Goal: Task Accomplishment & Management: Use online tool/utility

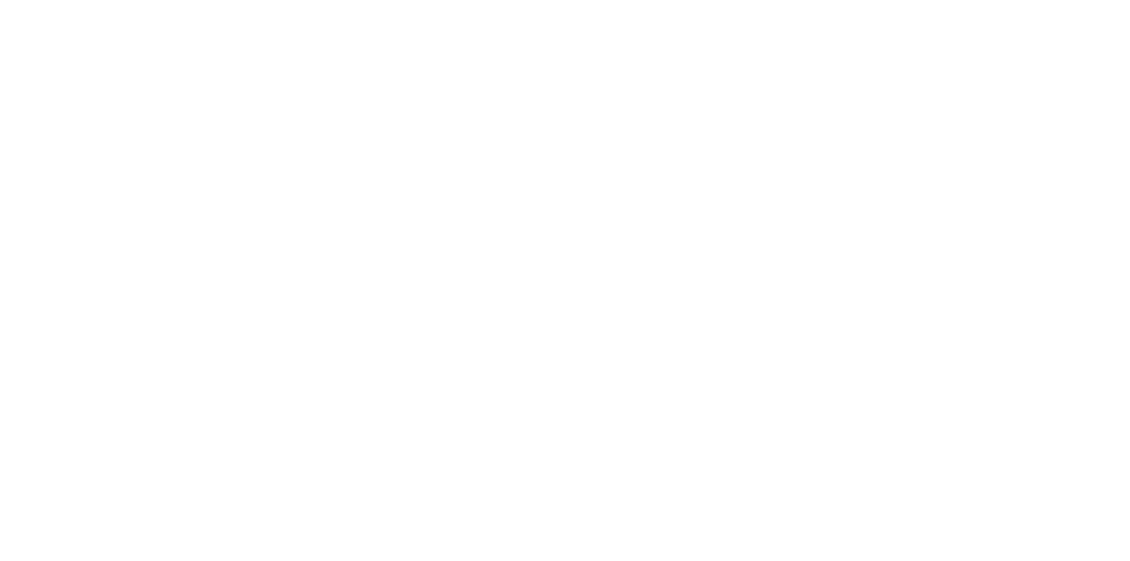
click at [556, 365] on div at bounding box center [565, 280] width 1130 height 561
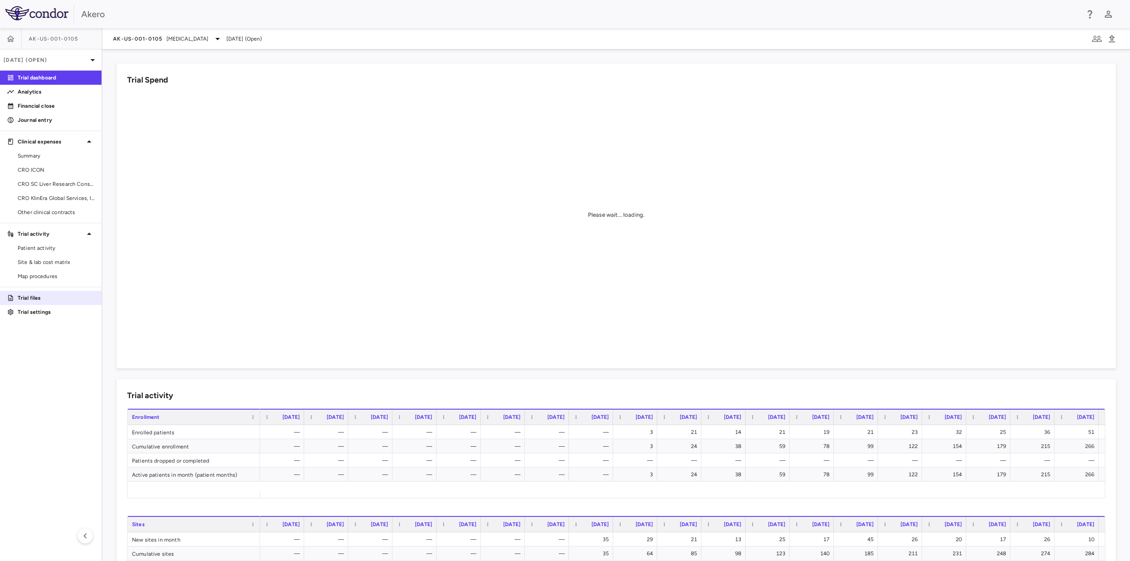
click at [33, 301] on p "Trial files" at bounding box center [56, 298] width 77 height 8
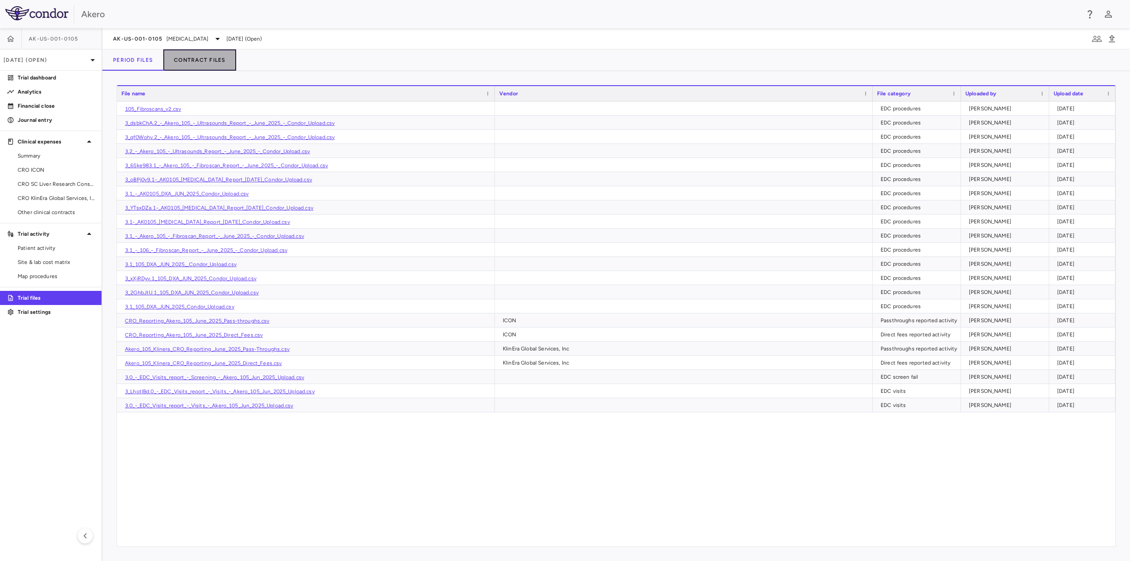
click at [207, 59] on button "Contract Files" at bounding box center [199, 59] width 73 height 21
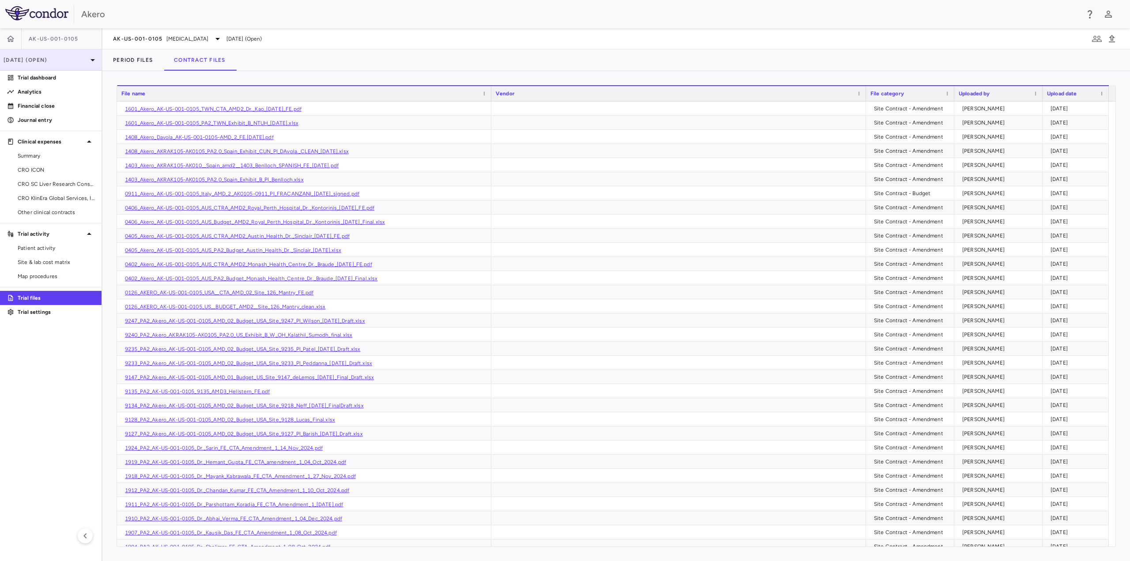
click at [41, 56] on p "Jun 2025 (Open)" at bounding box center [46, 60] width 84 height 8
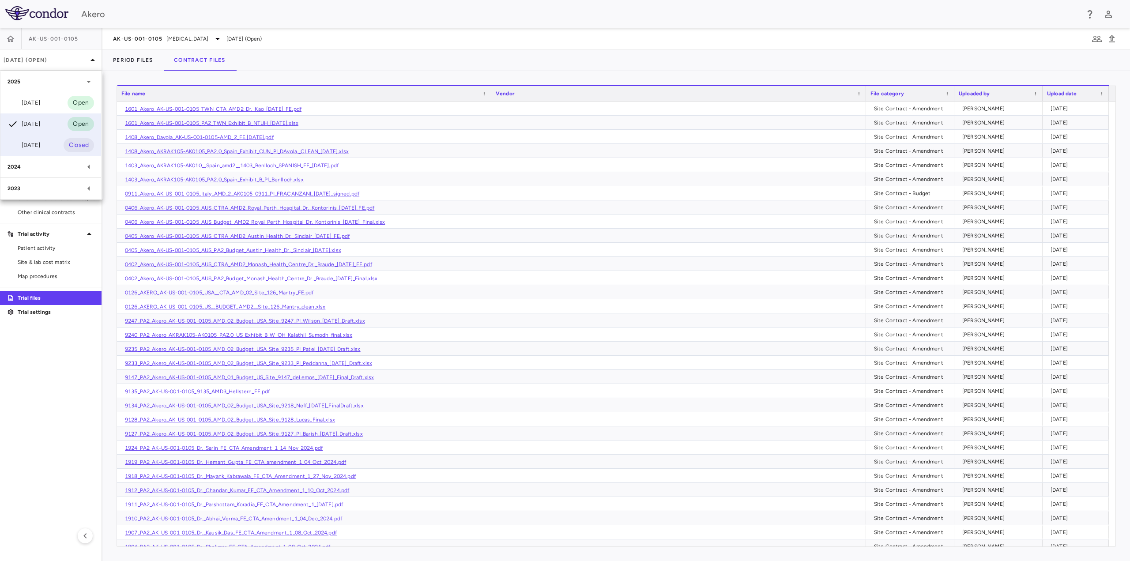
click at [34, 142] on div "Mar 2025" at bounding box center [24, 145] width 33 height 11
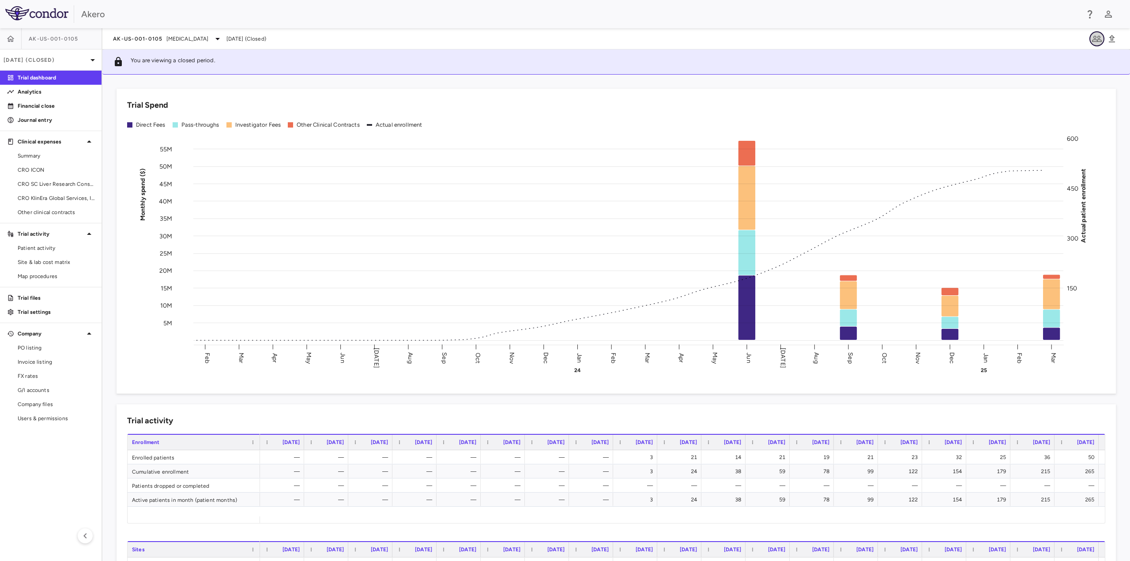
click at [1098, 42] on icon "button" at bounding box center [1097, 39] width 11 height 11
click at [1093, 40] on icon "button" at bounding box center [1097, 39] width 10 height 6
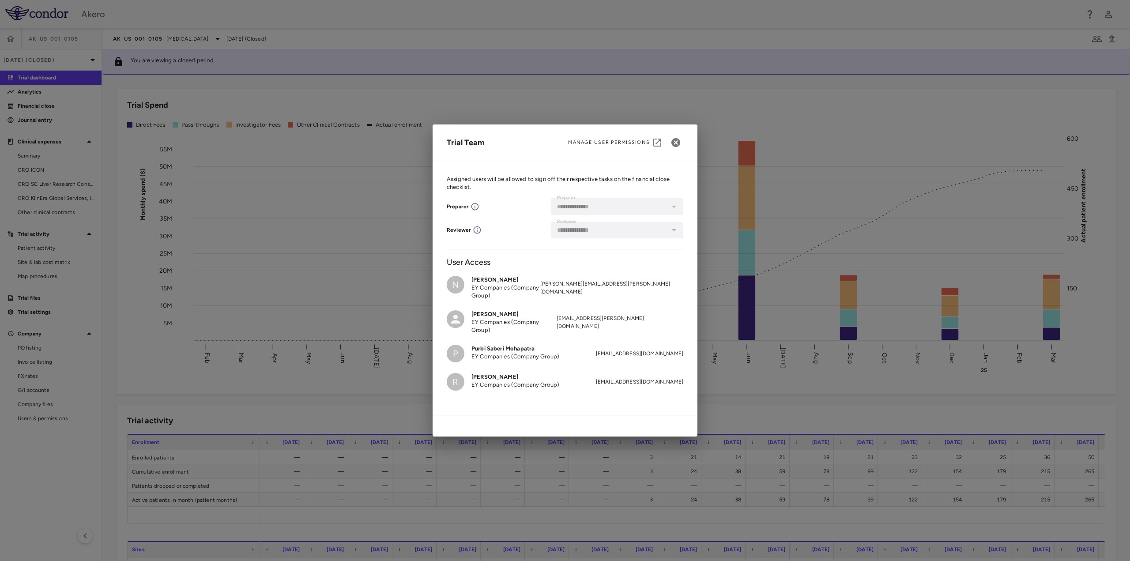
scroll to position [630, 0]
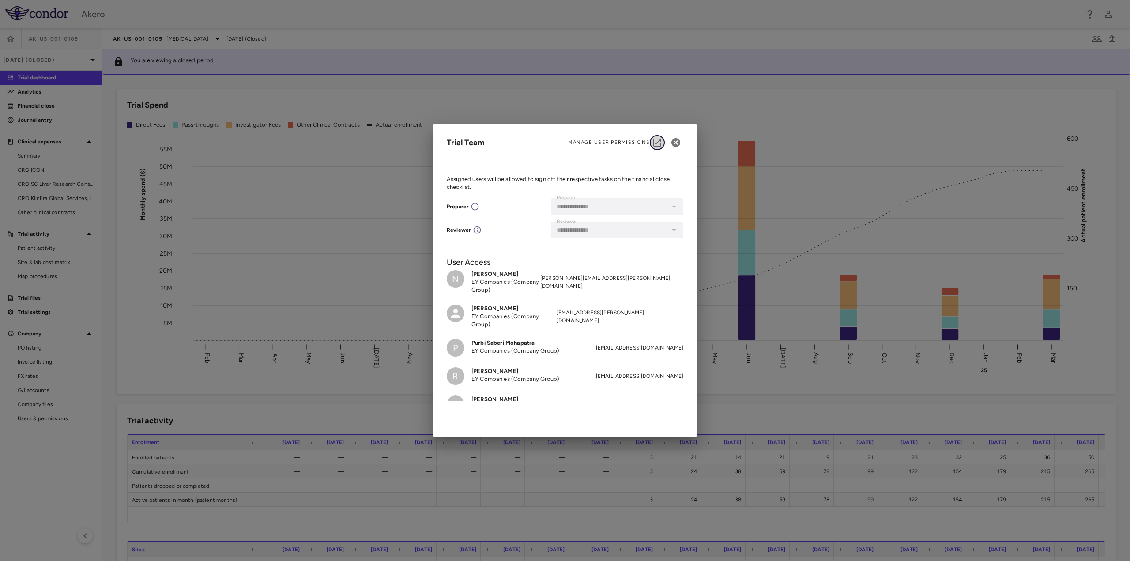
click at [659, 141] on icon "button" at bounding box center [657, 143] width 8 height 8
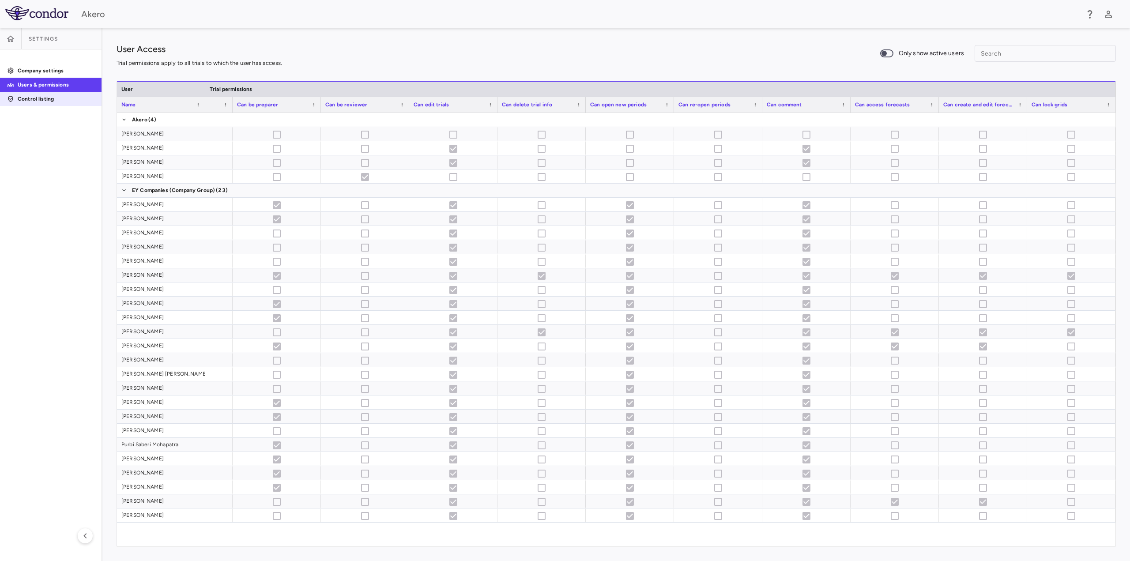
click at [35, 97] on p "Control listing" at bounding box center [56, 99] width 77 height 8
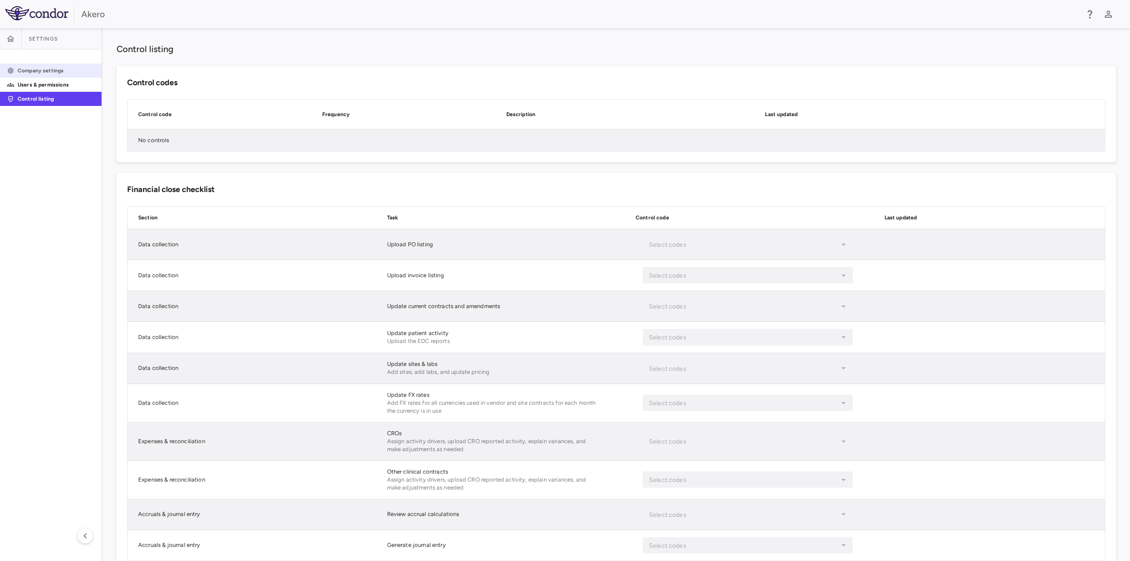
click at [33, 77] on link "Company settings" at bounding box center [51, 70] width 102 height 13
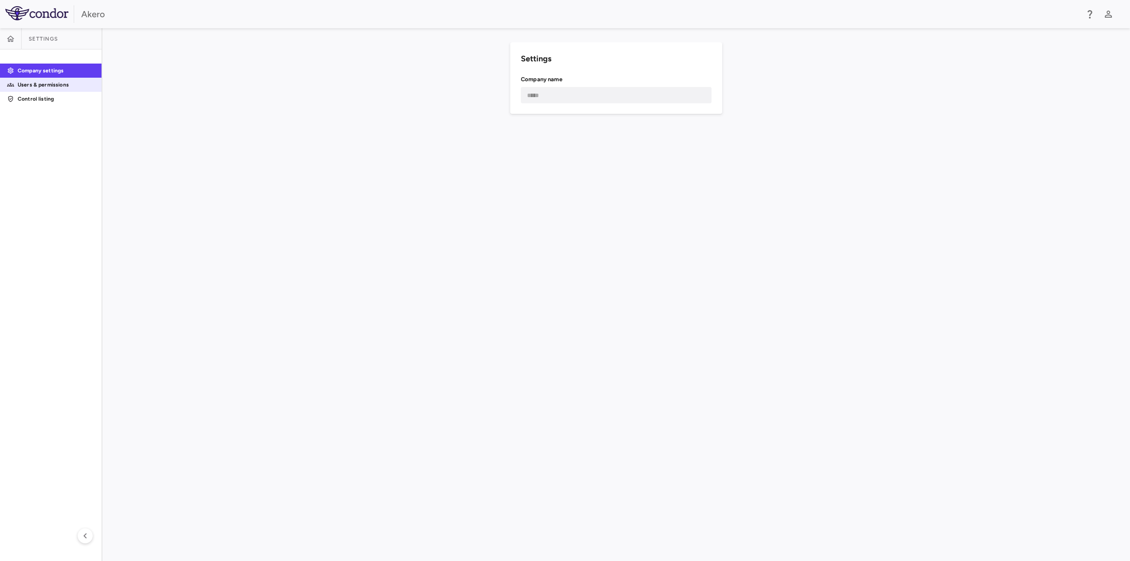
click at [32, 88] on p "Users & permissions" at bounding box center [56, 85] width 77 height 8
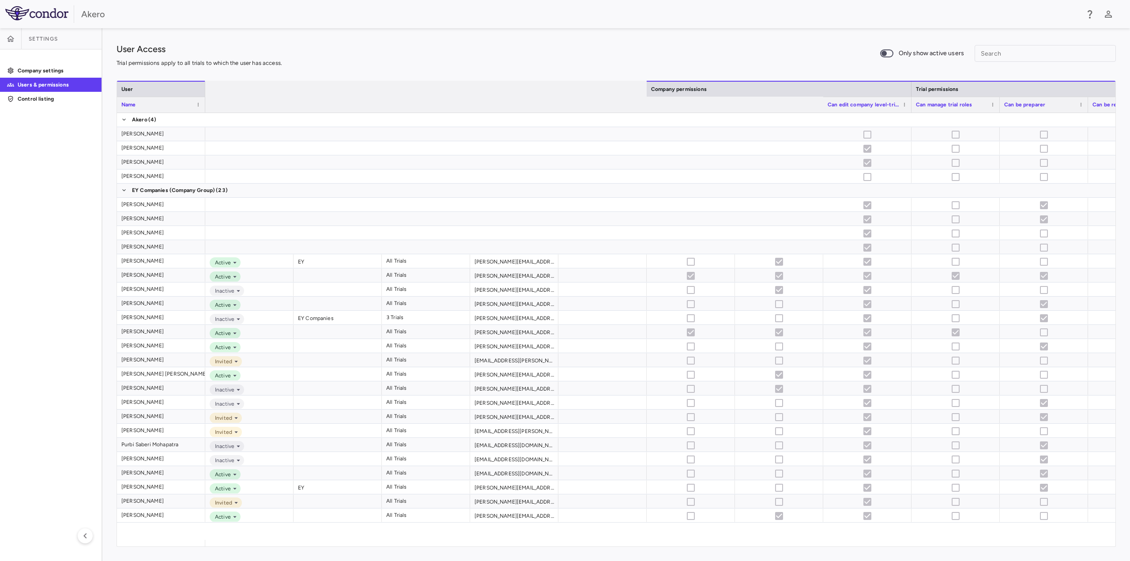
scroll to position [0, 767]
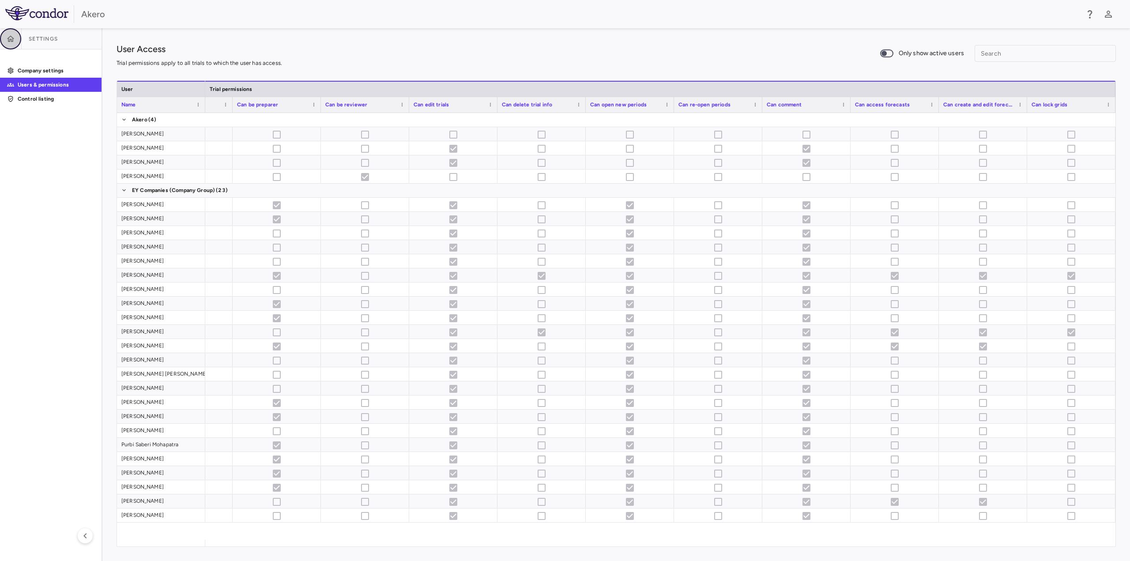
click at [12, 40] on icon "button" at bounding box center [10, 38] width 9 height 9
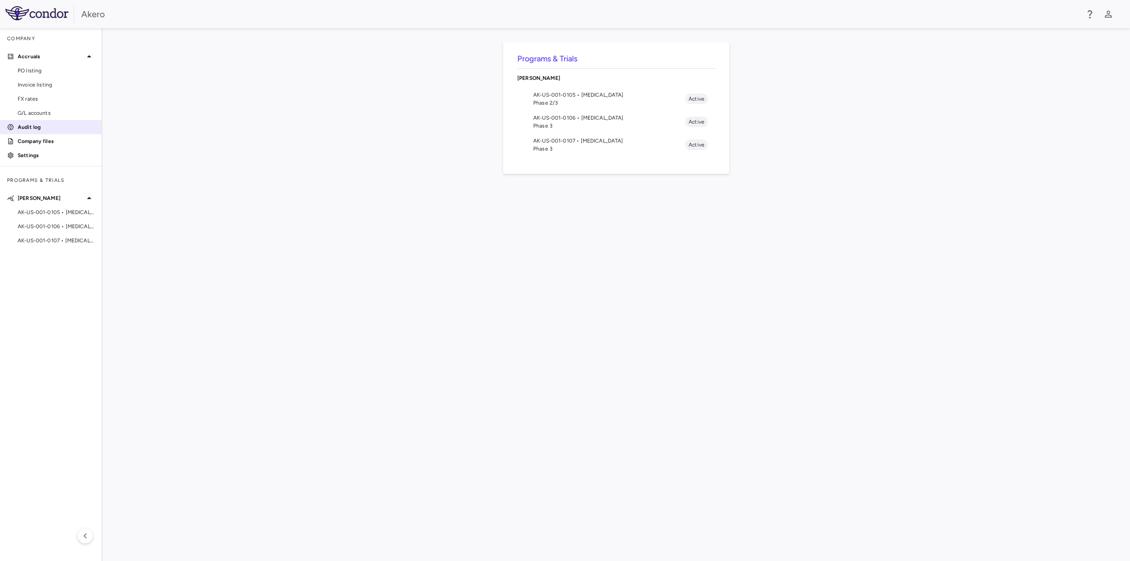
click at [47, 128] on p "Audit log" at bounding box center [56, 127] width 77 height 8
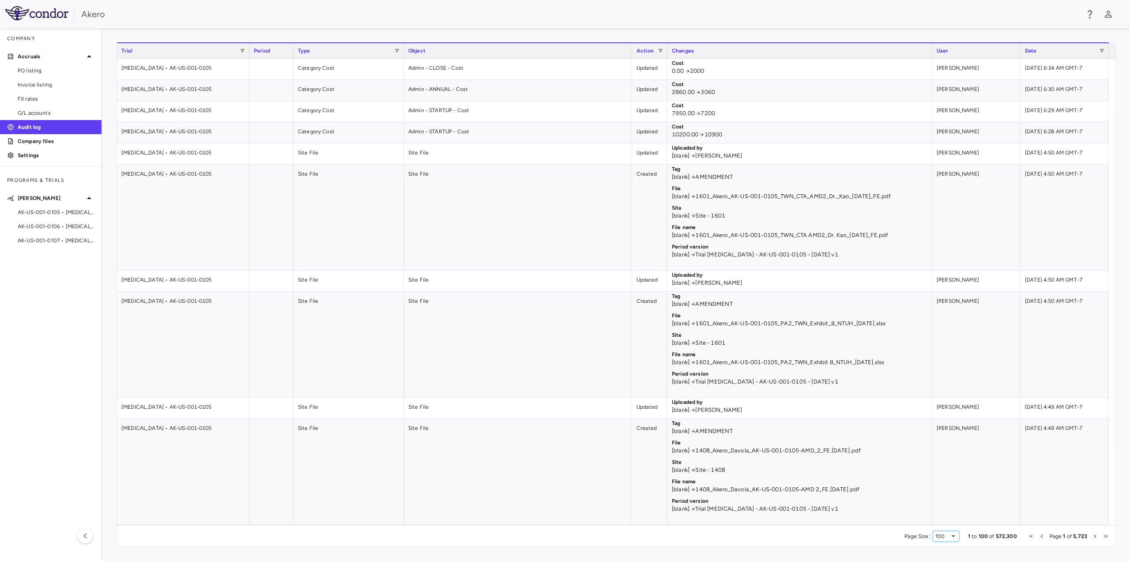
click at [954, 537] on span "Page Size" at bounding box center [953, 536] width 5 height 5
click at [1096, 537] on span "Next Page" at bounding box center [1095, 536] width 5 height 5
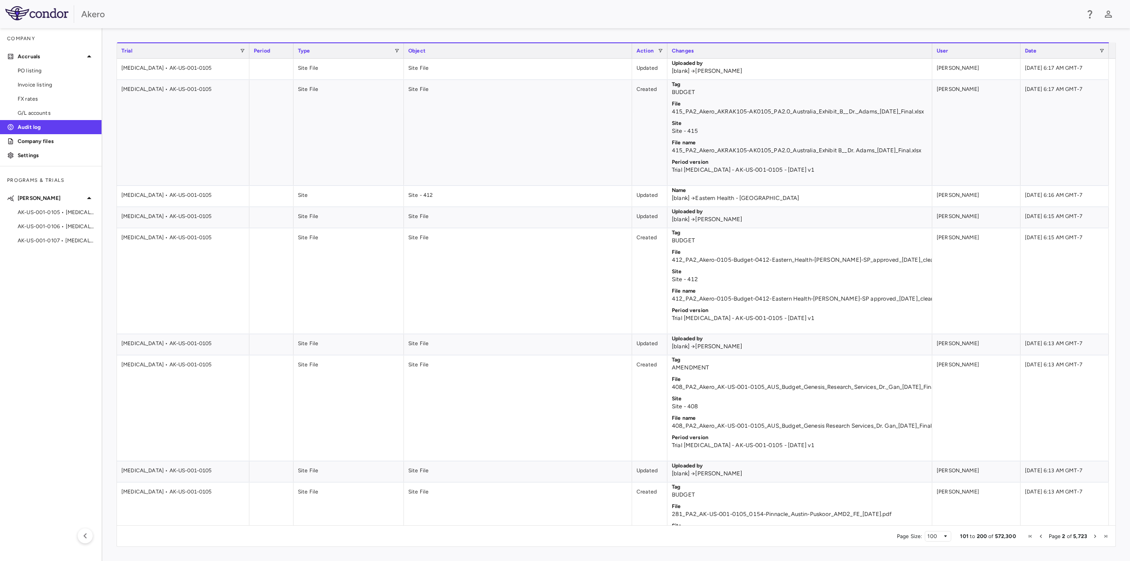
click at [1096, 537] on span "Next Page" at bounding box center [1095, 536] width 5 height 5
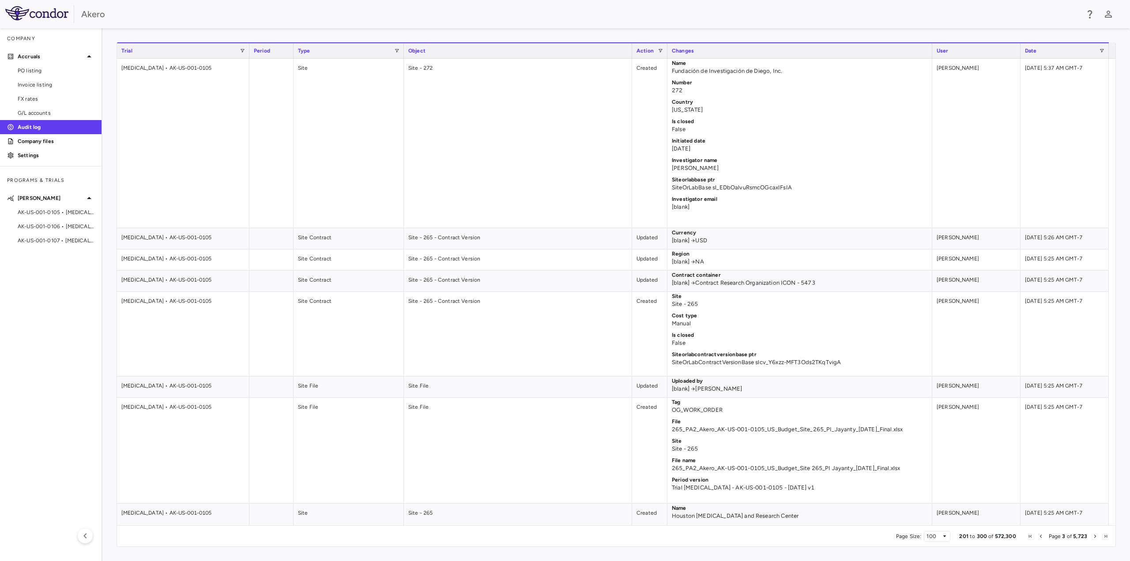
click at [1095, 536] on span "Next Page" at bounding box center [1095, 536] width 5 height 5
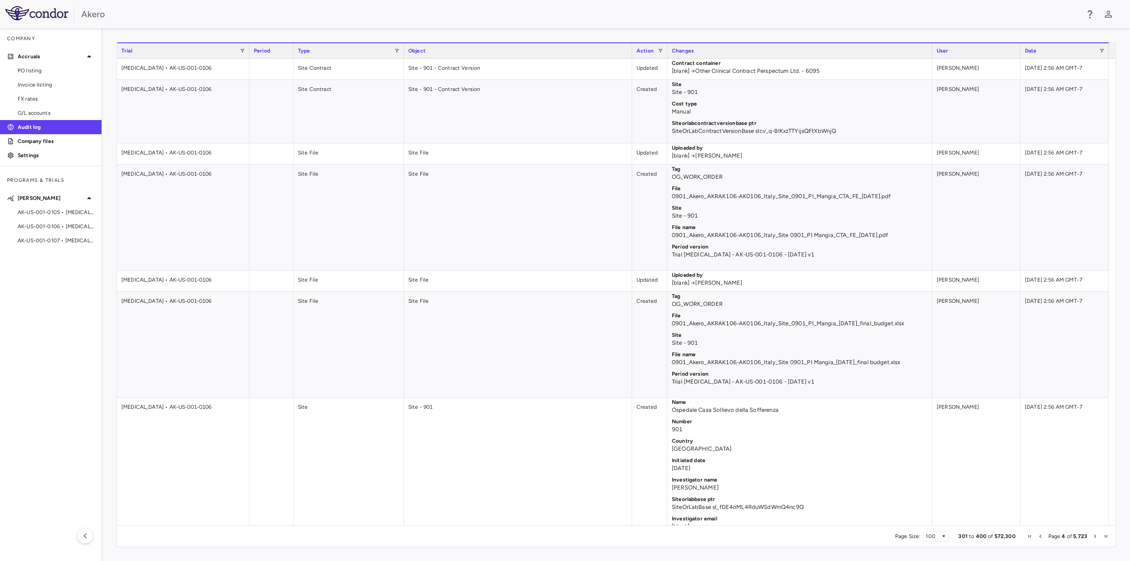
click at [1105, 536] on span "Last Page" at bounding box center [1105, 536] width 5 height 5
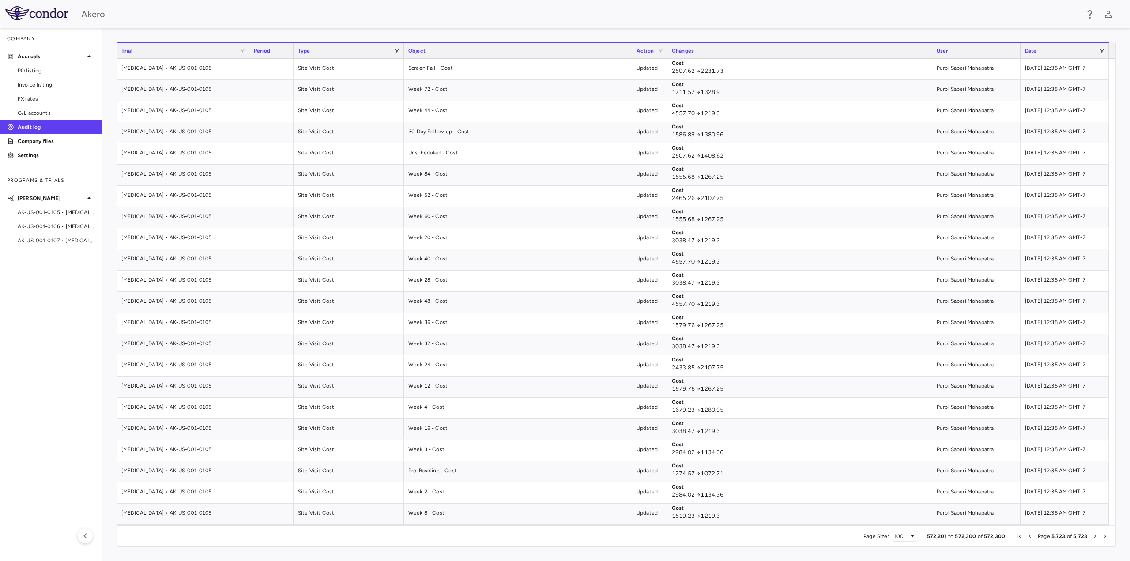
click at [1029, 539] on span "Previous Page" at bounding box center [1029, 536] width 5 height 5
click at [1033, 534] on span "Previous Page" at bounding box center [1029, 536] width 5 height 5
click at [397, 53] on span at bounding box center [396, 50] width 5 height 5
click at [423, 81] on div "(Select All)" at bounding box center [442, 83] width 72 height 6
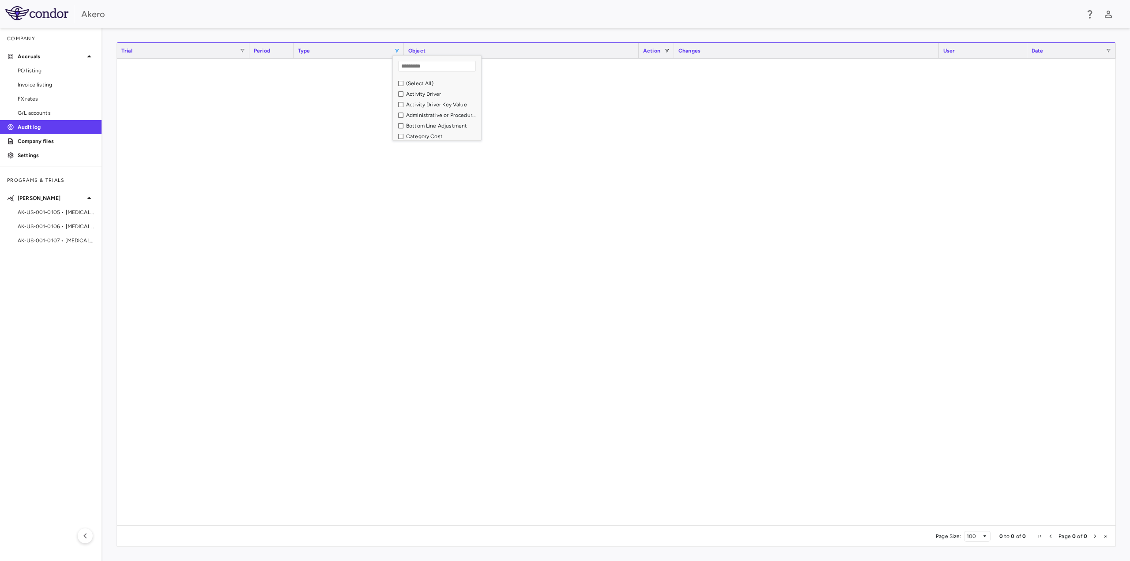
click at [425, 94] on div "Activity Driver" at bounding box center [442, 94] width 72 height 6
